Goal: Find specific page/section: Find specific page/section

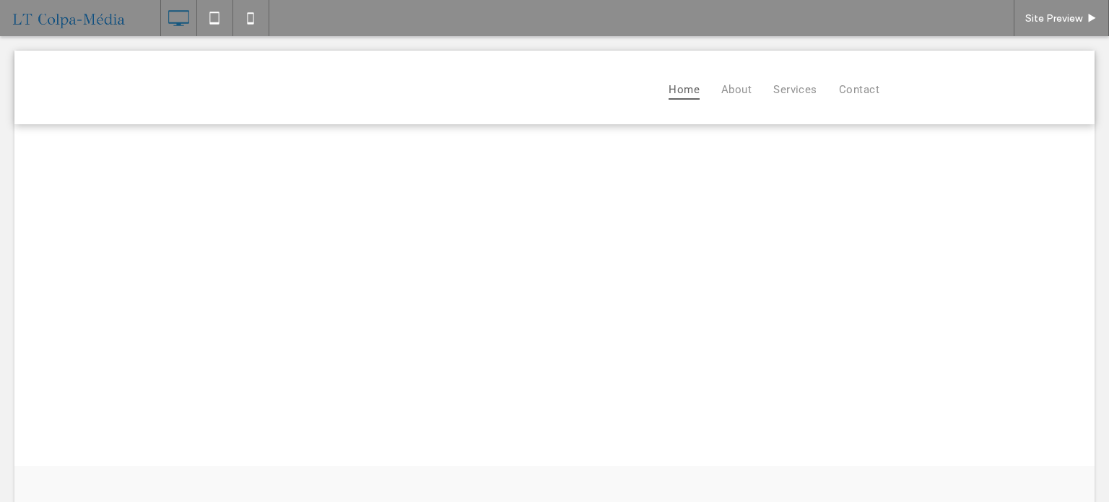
select select "******"
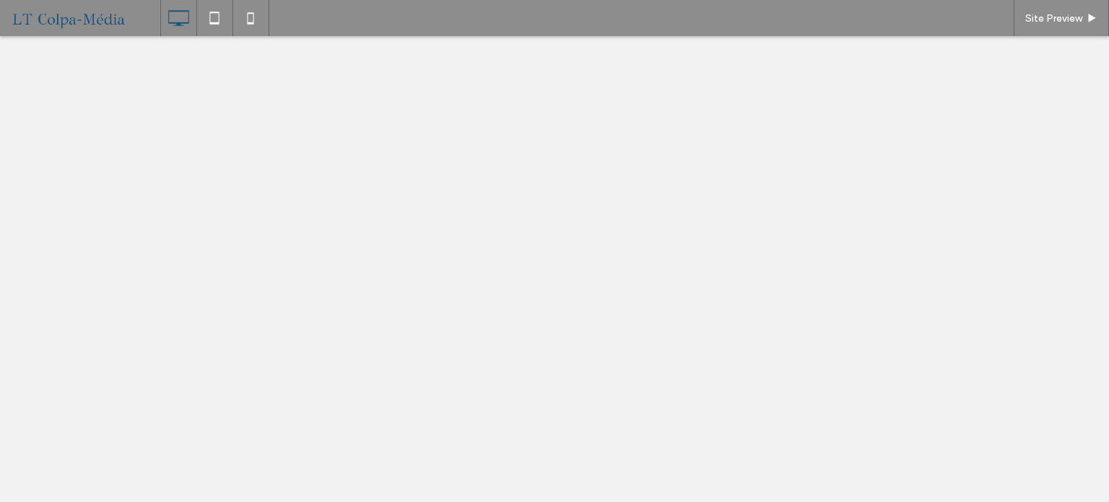
select select "******"
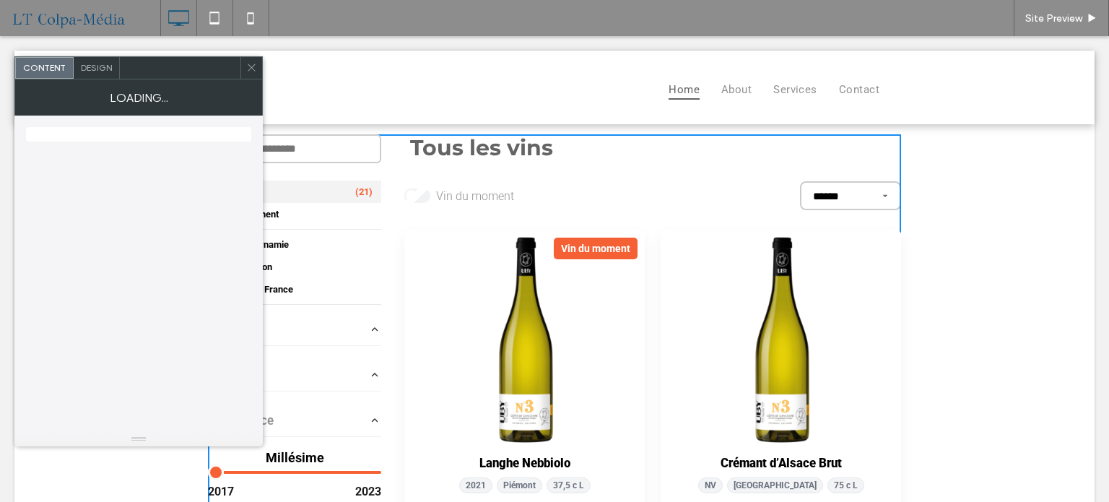
click at [368, 328] on icon "button" at bounding box center [374, 329] width 13 height 13
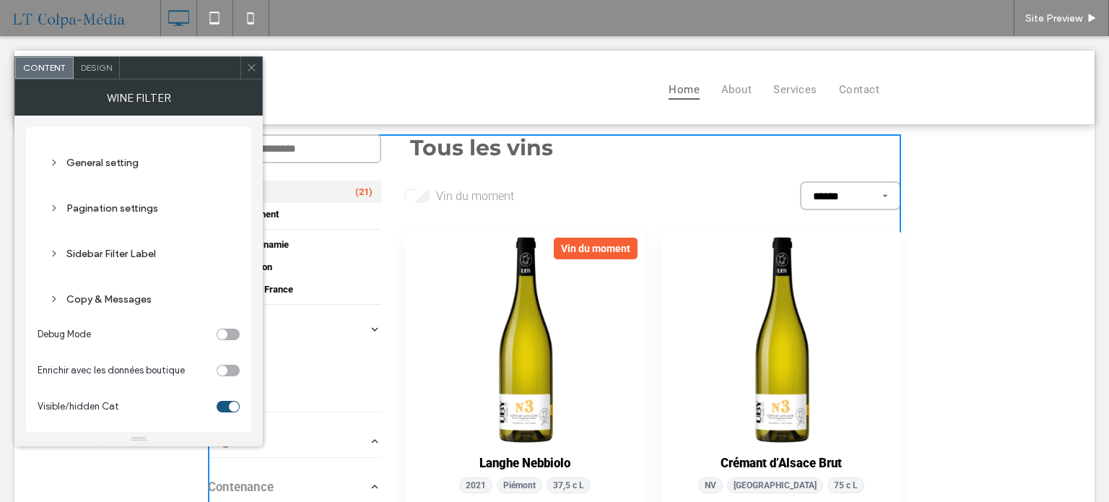
click at [368, 334] on icon "button" at bounding box center [374, 329] width 13 height 13
click at [255, 71] on icon at bounding box center [251, 67] width 11 height 11
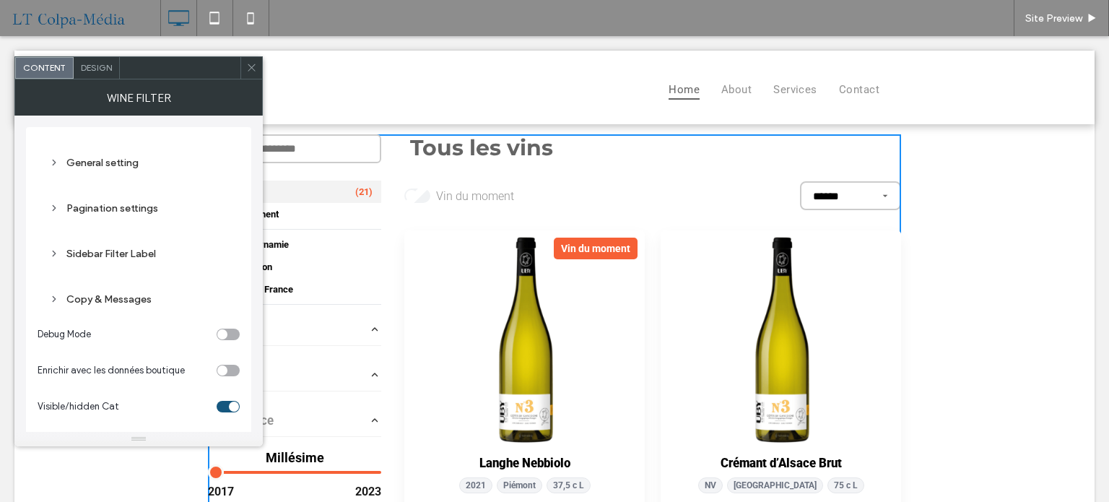
click at [372, 330] on icon "button" at bounding box center [375, 329] width 6 height 4
click at [246, 74] on span at bounding box center [251, 68] width 11 height 22
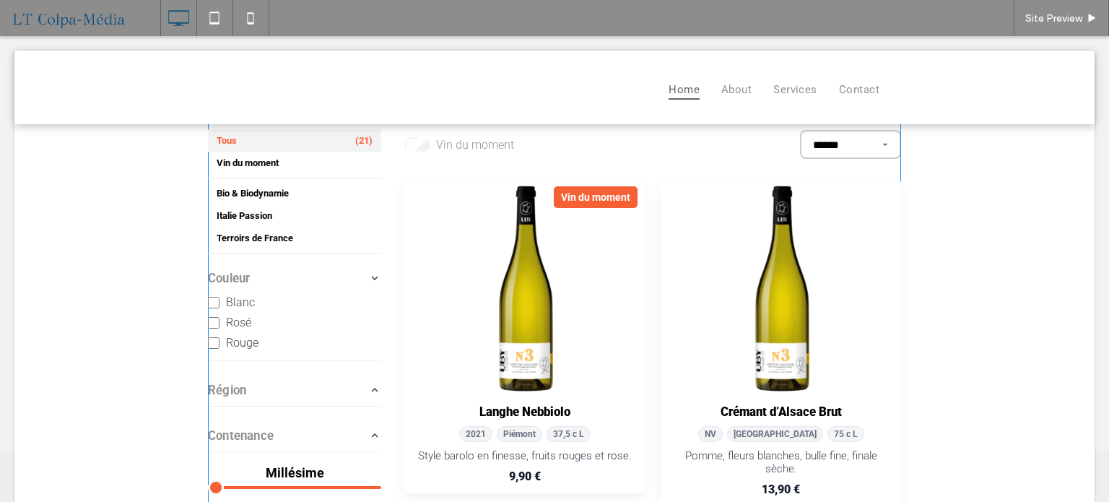
scroll to position [72, 0]
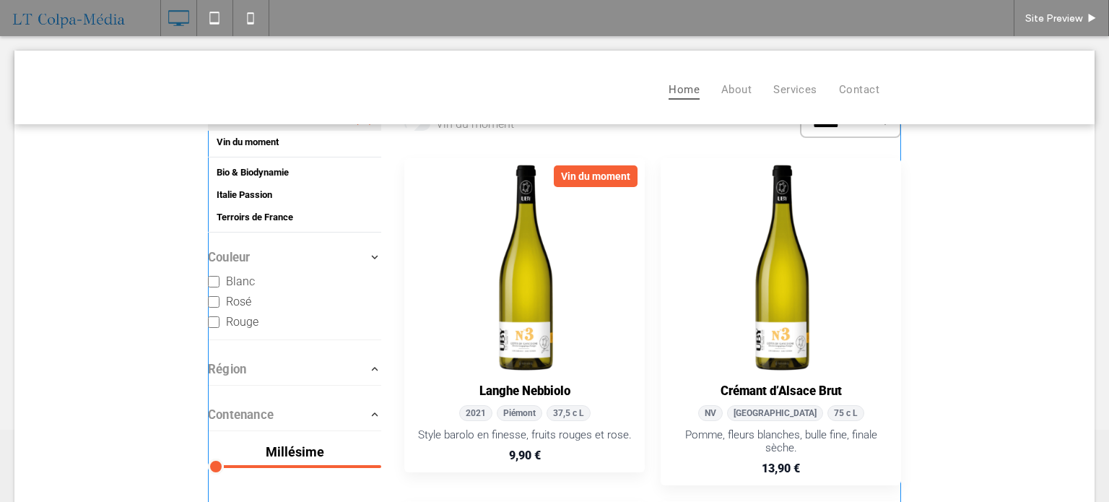
click at [370, 365] on span at bounding box center [554, 478] width 693 height 832
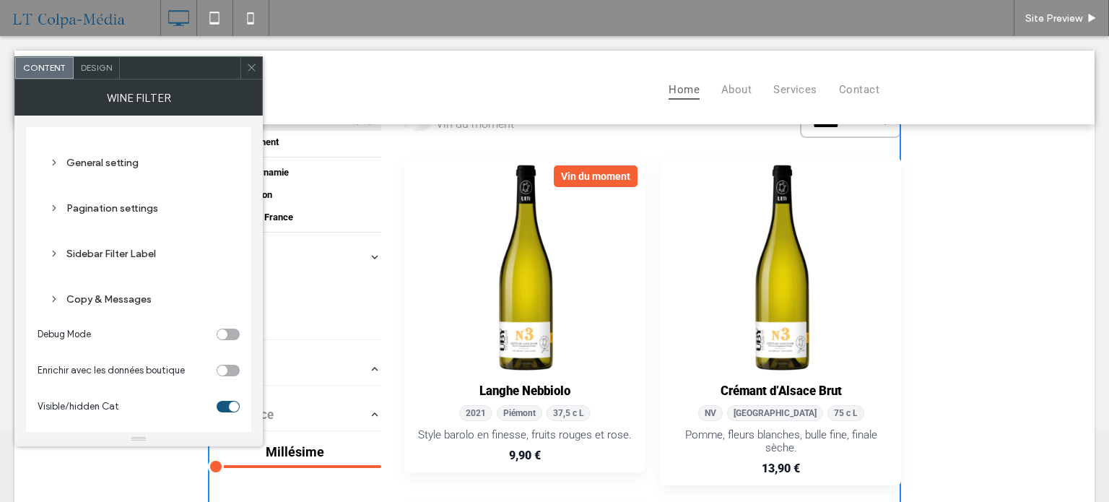
click at [368, 370] on icon "button" at bounding box center [374, 368] width 13 height 13
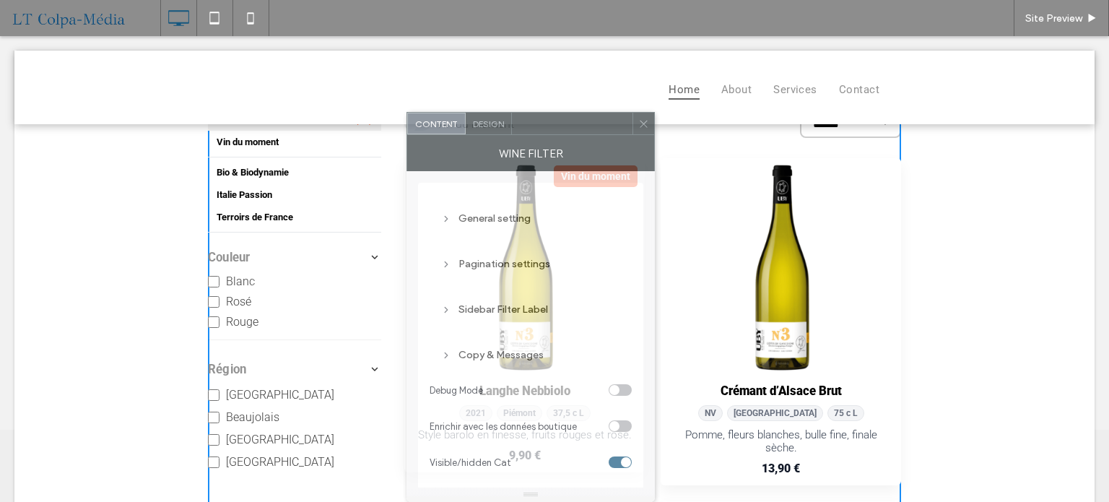
drag, startPoint x: 204, startPoint y: 78, endPoint x: 332, endPoint y: 158, distance: 150.8
click at [578, 137] on div "Content Design Wine filter General setting Pagination settings Sidebar Filter L…" at bounding box center [530, 307] width 248 height 390
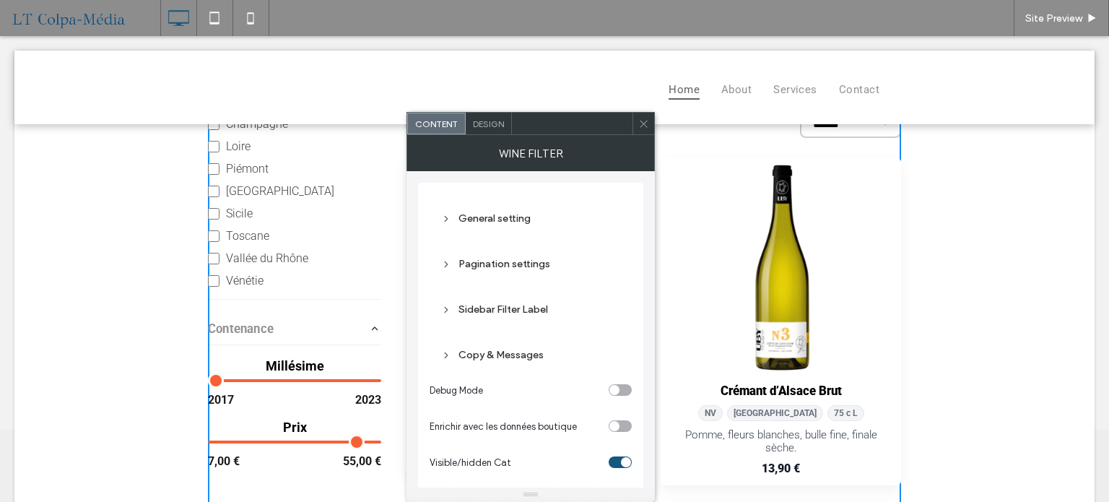
scroll to position [361, 0]
click at [368, 333] on icon "button" at bounding box center [374, 327] width 13 height 13
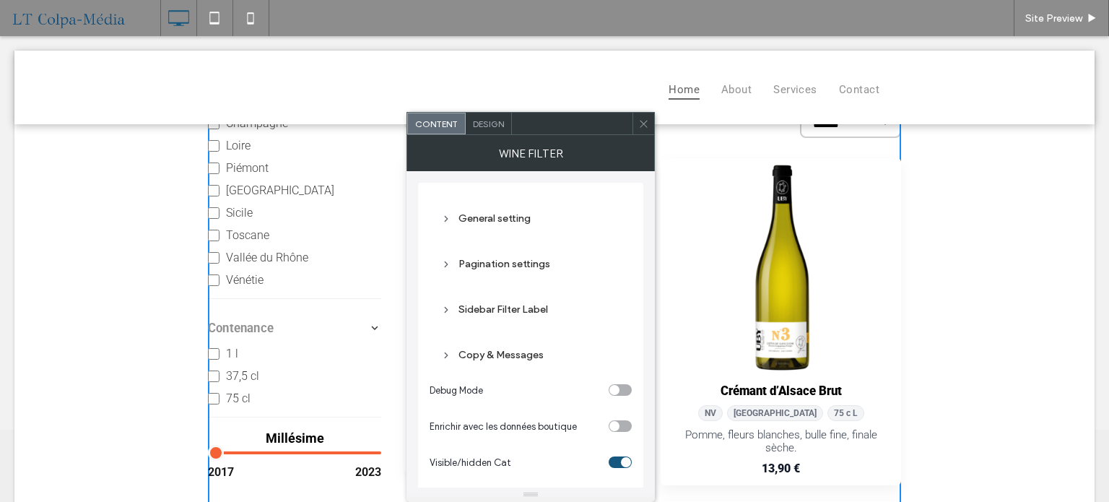
click at [372, 333] on icon "button" at bounding box center [374, 327] width 13 height 13
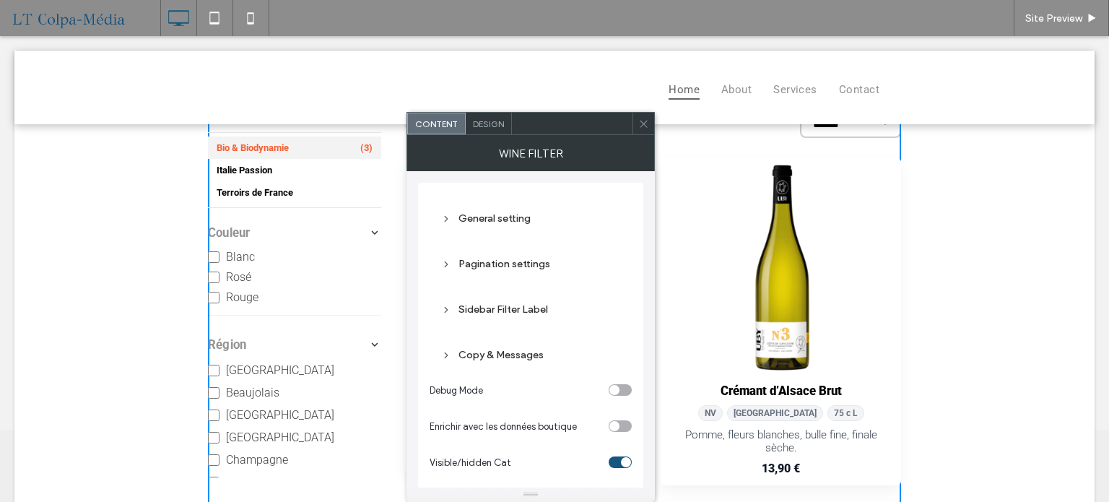
scroll to position [0, 0]
